Goal: Information Seeking & Learning: Understand process/instructions

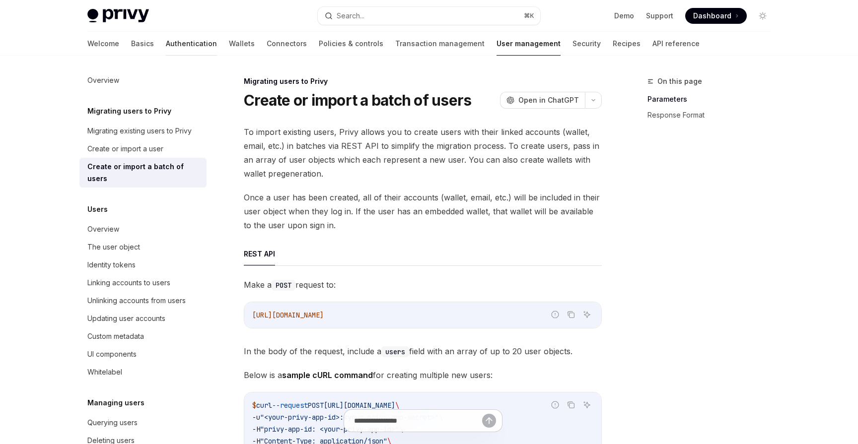
click at [166, 46] on link "Authentication" at bounding box center [191, 44] width 51 height 24
type textarea "*"
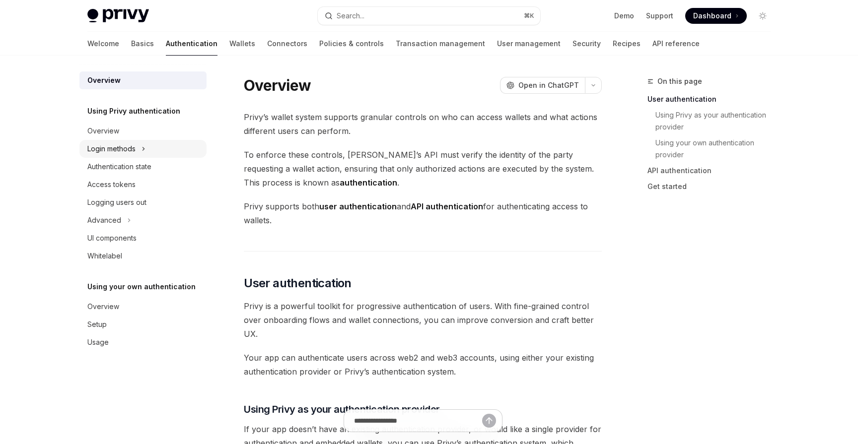
click at [124, 146] on div "Login methods" at bounding box center [111, 149] width 48 height 12
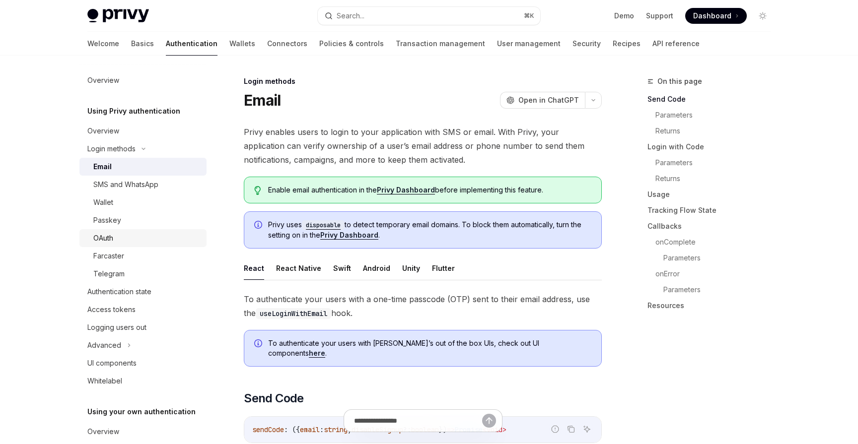
click at [124, 240] on div "OAuth" at bounding box center [146, 238] width 107 height 12
type textarea "*"
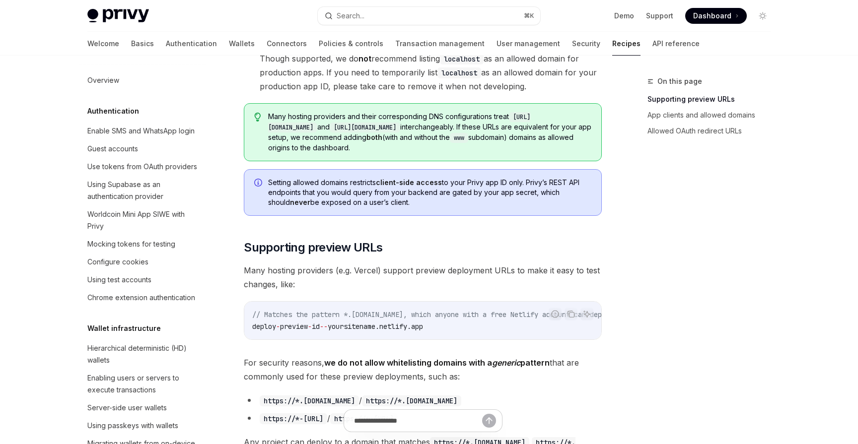
scroll to position [423, 0]
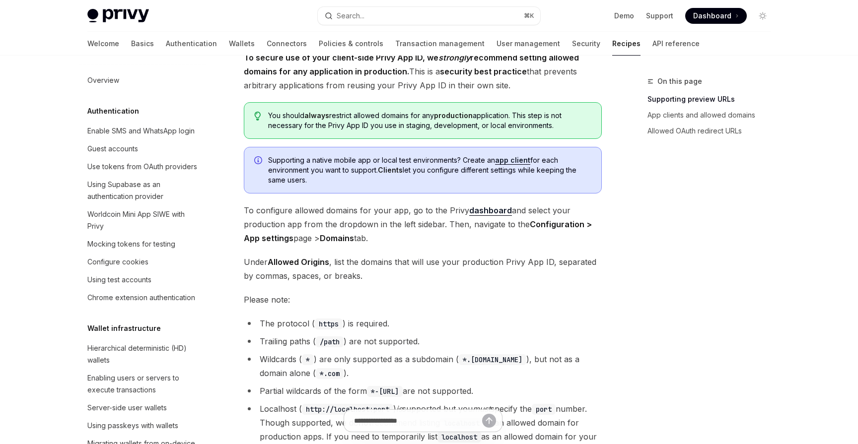
scroll to position [61, 0]
